Goal: Obtain resource: Download file/media

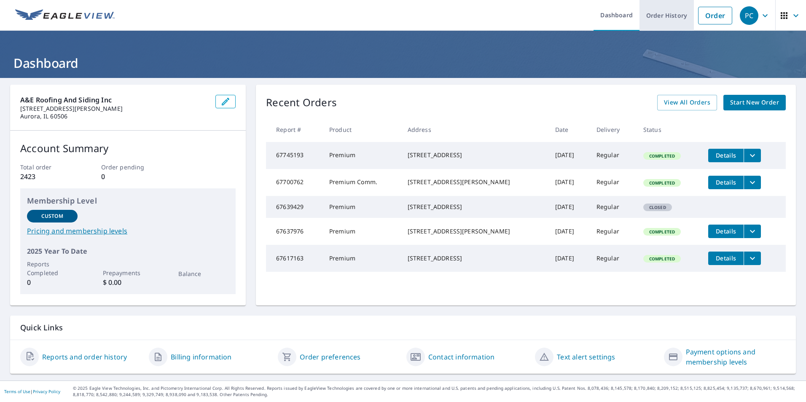
click at [671, 24] on link "Order History" at bounding box center [667, 15] width 54 height 31
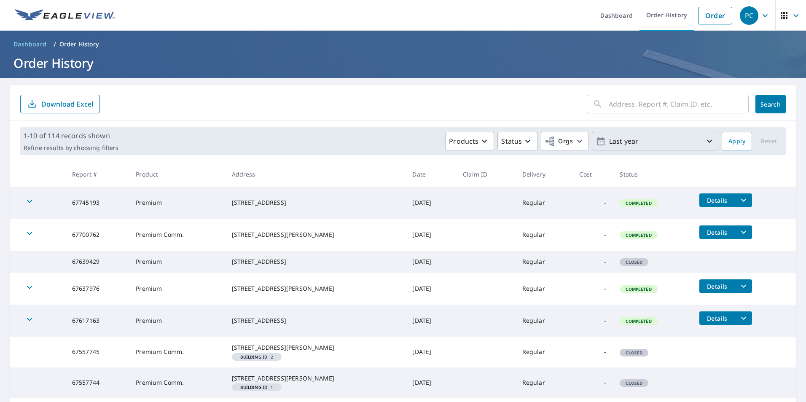
click at [705, 146] on icon "button" at bounding box center [710, 141] width 10 height 10
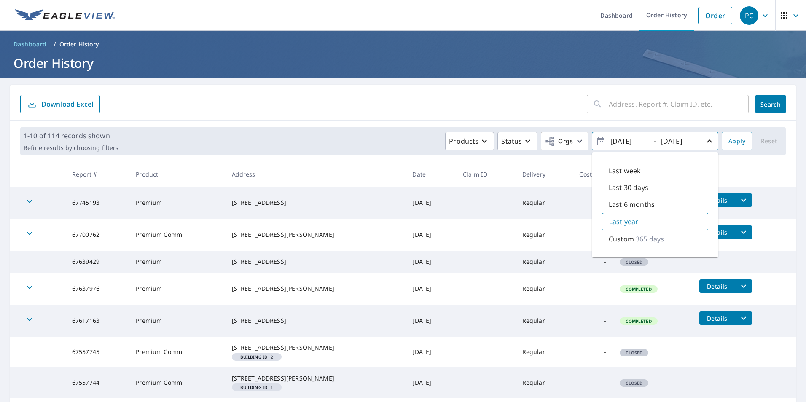
click at [618, 238] on p "Custom" at bounding box center [621, 239] width 25 height 10
click at [617, 142] on input "[DATE]" at bounding box center [628, 141] width 41 height 13
drag, startPoint x: 624, startPoint y: 141, endPoint x: 631, endPoint y: 140, distance: 6.9
click at [631, 140] on input "[DATE]" at bounding box center [628, 141] width 41 height 13
click at [640, 141] on input "[DATE]" at bounding box center [628, 141] width 41 height 13
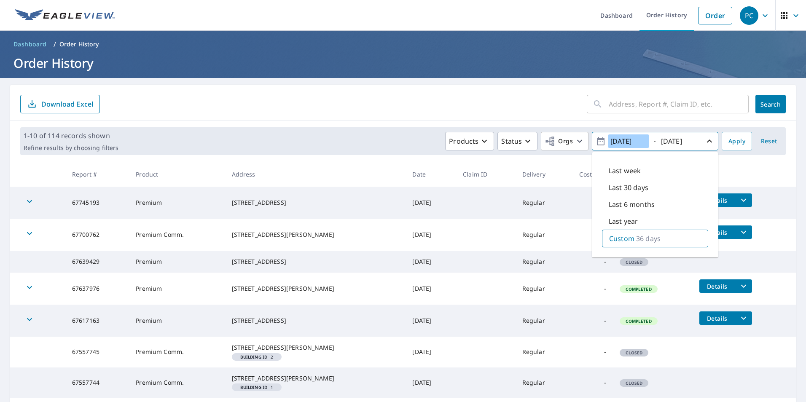
type input "[DATE]"
click at [670, 143] on input "[DATE]" at bounding box center [679, 141] width 41 height 13
click at [676, 139] on input "[DATE]" at bounding box center [679, 141] width 41 height 13
click at [687, 139] on input "[DATE]" at bounding box center [679, 141] width 41 height 13
type input "[DATE]"
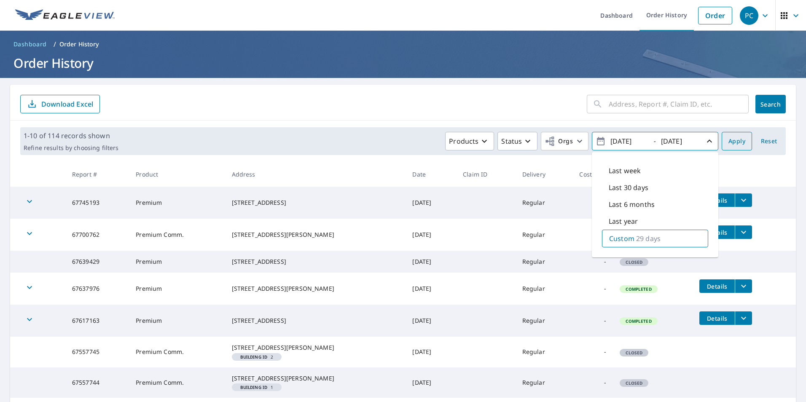
click at [731, 143] on span "Apply" at bounding box center [737, 141] width 17 height 11
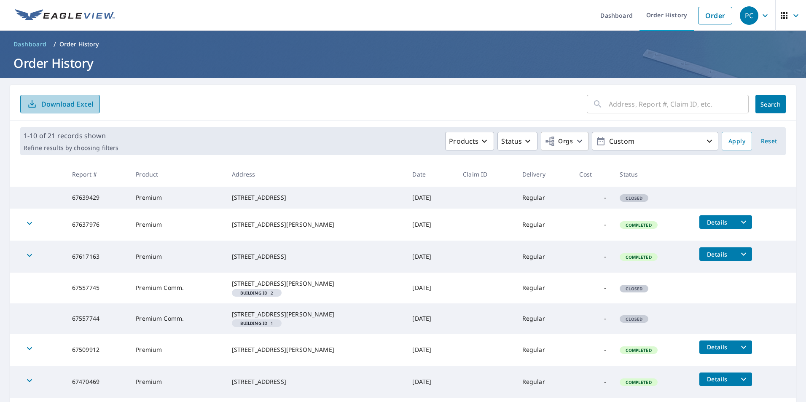
click at [37, 103] on icon "button" at bounding box center [32, 104] width 10 height 10
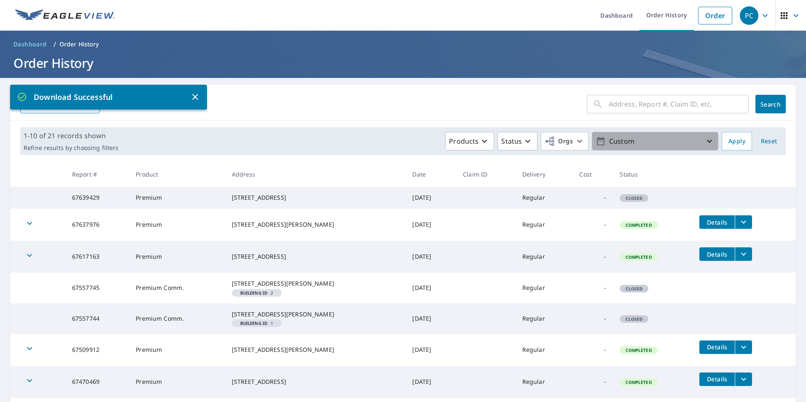
click at [709, 141] on button "Custom" at bounding box center [655, 141] width 127 height 19
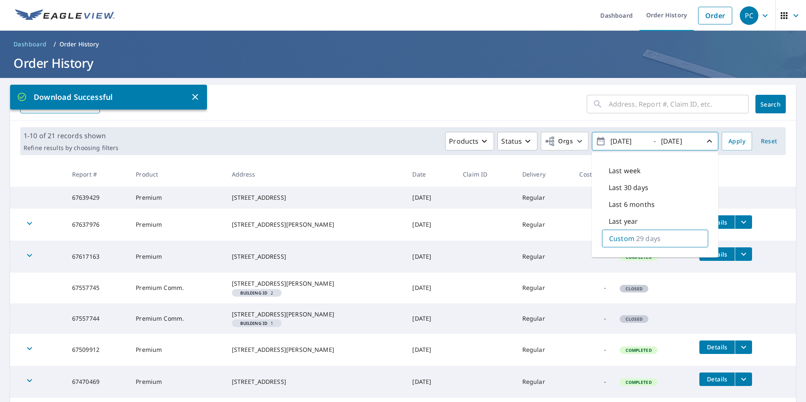
click at [624, 233] on div "Custom 29 days" at bounding box center [655, 239] width 106 height 18
click at [630, 143] on input "[DATE]" at bounding box center [628, 141] width 41 height 13
type input "[DATE]"
click at [677, 138] on input "[DATE]" at bounding box center [679, 141] width 41 height 13
click at [687, 144] on input "[DATE]" at bounding box center [679, 141] width 41 height 13
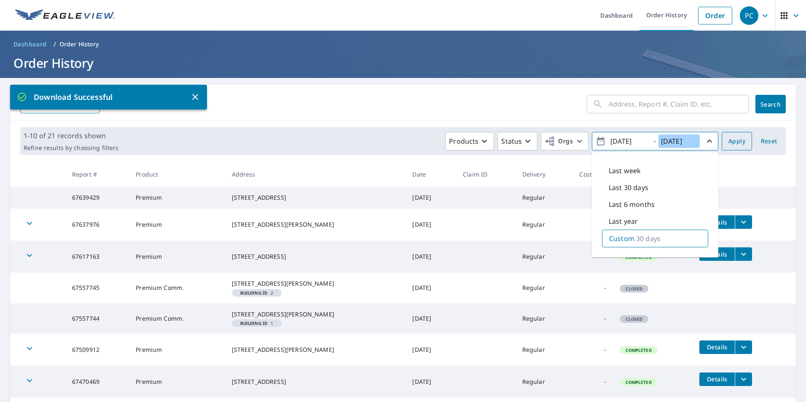
type input "[DATE]"
click at [730, 134] on button "Apply" at bounding box center [737, 141] width 30 height 19
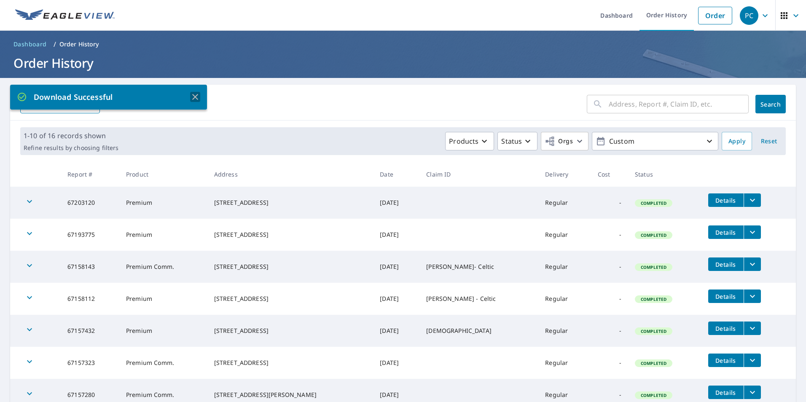
click at [195, 100] on icon "button" at bounding box center [195, 97] width 10 height 10
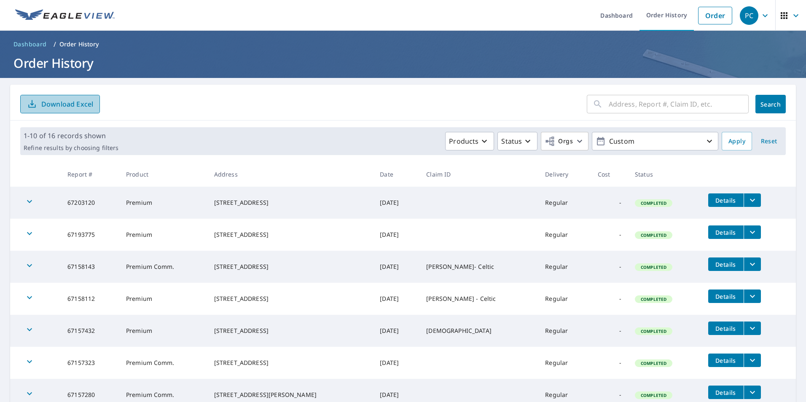
click at [78, 106] on p "Download Excel" at bounding box center [67, 104] width 52 height 9
